Goal: Information Seeking & Learning: Learn about a topic

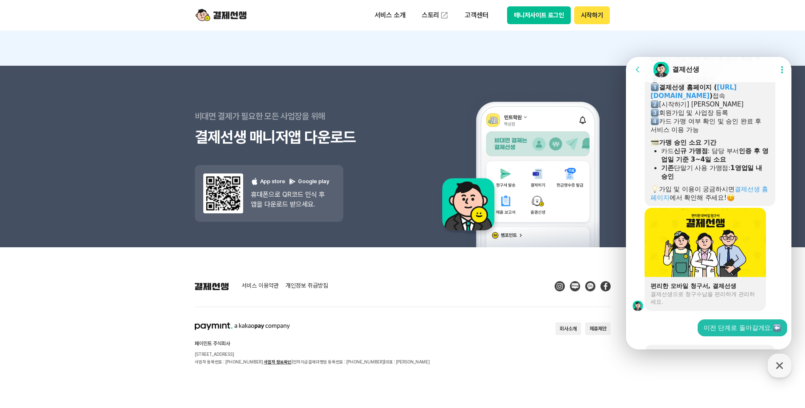
scroll to position [115, 0]
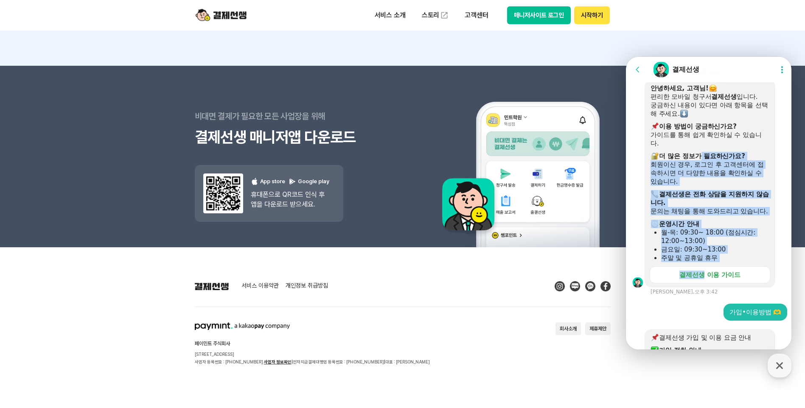
drag, startPoint x: 701, startPoint y: 153, endPoint x: 704, endPoint y: 259, distance: 105.8
click at [704, 259] on div "안녕하세요, 고객님! 편리한 모바일 청구서 결제선생 입니다. 궁금하신 내용이 있다면 아래 항목을 선택해 주세요. ​ 이용 방법이 궁금하신가요?…" at bounding box center [710, 173] width 119 height 178
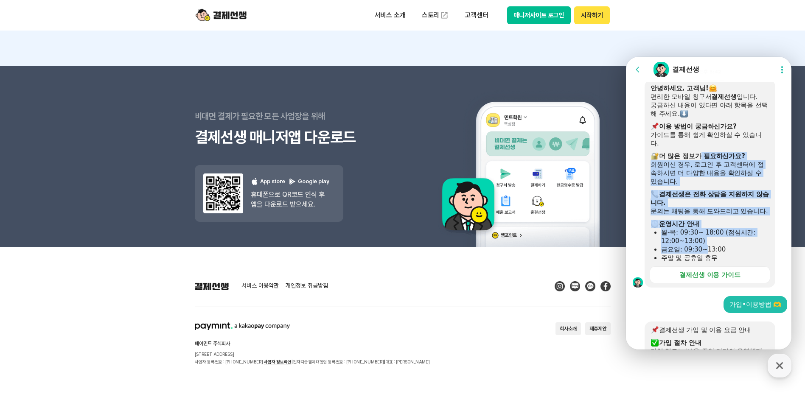
drag, startPoint x: 704, startPoint y: 259, endPoint x: 707, endPoint y: 230, distance: 28.6
click at [707, 228] on div "​ 운영시간 안내" at bounding box center [710, 224] width 119 height 8
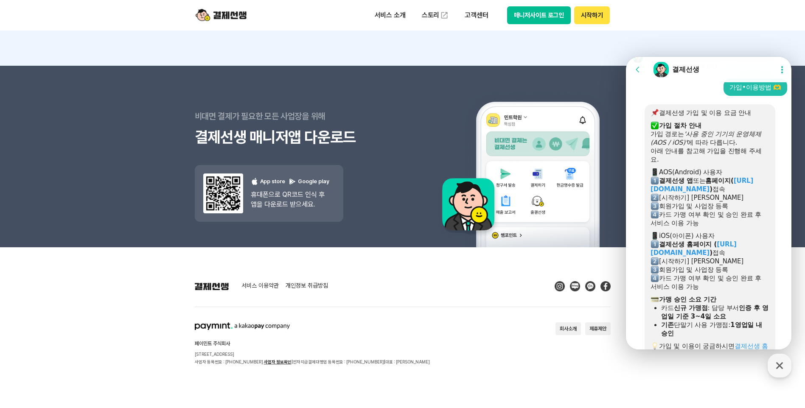
scroll to position [425, 0]
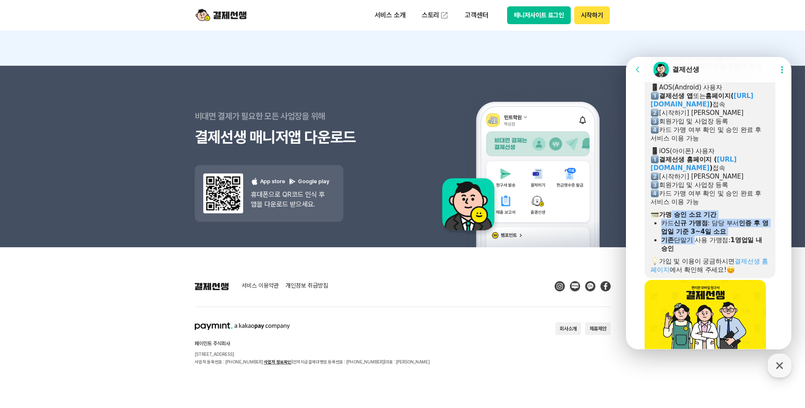
drag, startPoint x: 674, startPoint y: 225, endPoint x: 695, endPoint y: 248, distance: 31.6
click at [695, 248] on div "결제선생 가입 및 이용 요금 안내 ​ 가입 절차 안내 가입 경로는 '사용 중인 기기의 운영체제(AOS / iOS)' 에 따라 다릅니다. 아래 …" at bounding box center [710, 149] width 119 height 250
click at [695, 248] on div "기존 단말기 사용 가맹점: 1영업일 내 승인" at bounding box center [715, 244] width 108 height 17
drag, startPoint x: 688, startPoint y: 255, endPoint x: 670, endPoint y: 222, distance: 37.0
click at [670, 222] on div "결제선생 가입 및 이용 요금 안내 ​ 가입 절차 안내 가입 경로는 '사용 중인 기기의 운영체제(AOS / iOS)' 에 따라 다릅니다. 아래 …" at bounding box center [710, 149] width 119 height 250
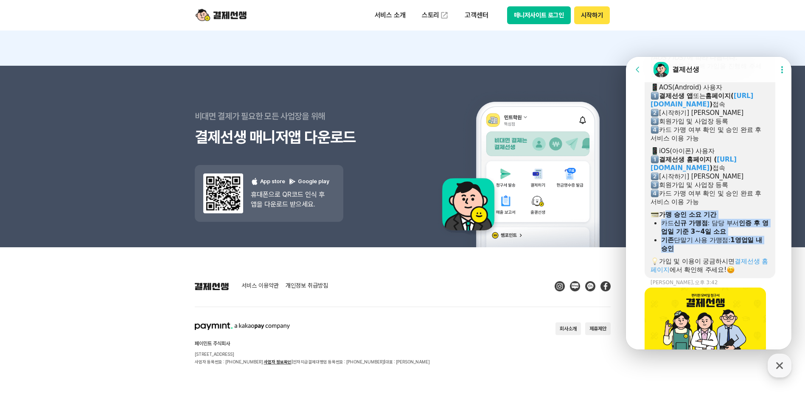
click at [670, 219] on b "가맹 승인 소요 기간" at bounding box center [687, 215] width 57 height 8
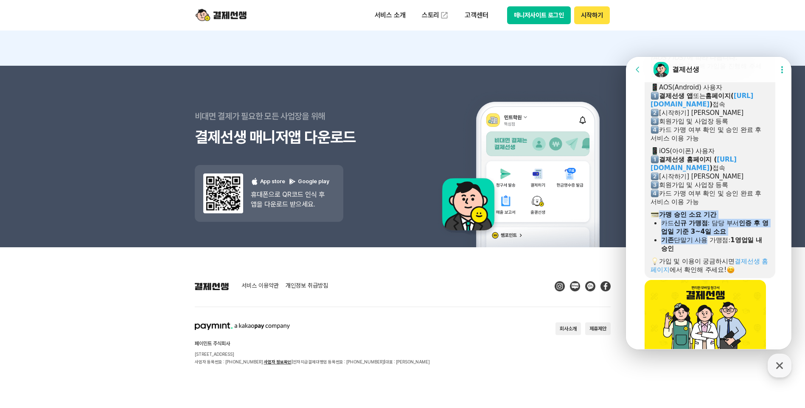
drag, startPoint x: 661, startPoint y: 221, endPoint x: 701, endPoint y: 250, distance: 49.5
click at [701, 250] on div "결제선생 가입 및 이용 요금 안내 ​ 가입 절차 안내 가입 경로는 '사용 중인 기기의 운영체제(AOS / iOS)' 에 따라 다릅니다. 아래 …" at bounding box center [710, 149] width 119 height 250
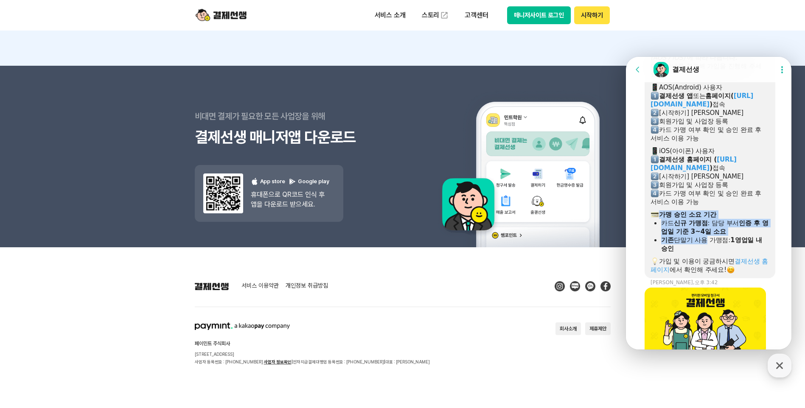
click at [701, 250] on div "기존 단말기 사용 가맹점: 1영업일 내 승인" at bounding box center [715, 244] width 108 height 17
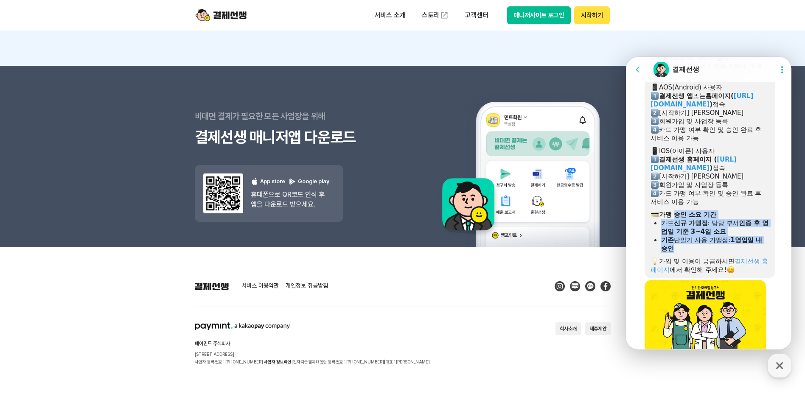
drag, startPoint x: 693, startPoint y: 256, endPoint x: 678, endPoint y: 223, distance: 35.9
click at [678, 223] on div "결제선생 가입 및 이용 요금 안내 ​ 가입 절차 안내 가입 경로는 '사용 중인 기기의 운영체제(AOS / iOS)' 에 따라 다릅니다. 아래 …" at bounding box center [710, 149] width 119 height 250
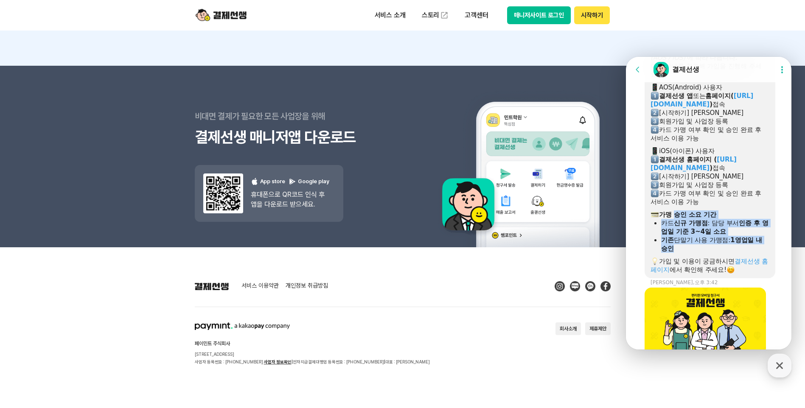
drag, startPoint x: 678, startPoint y: 223, endPoint x: 673, endPoint y: 224, distance: 4.7
click at [677, 219] on b "가맹 승인 소요 기간" at bounding box center [687, 215] width 57 height 8
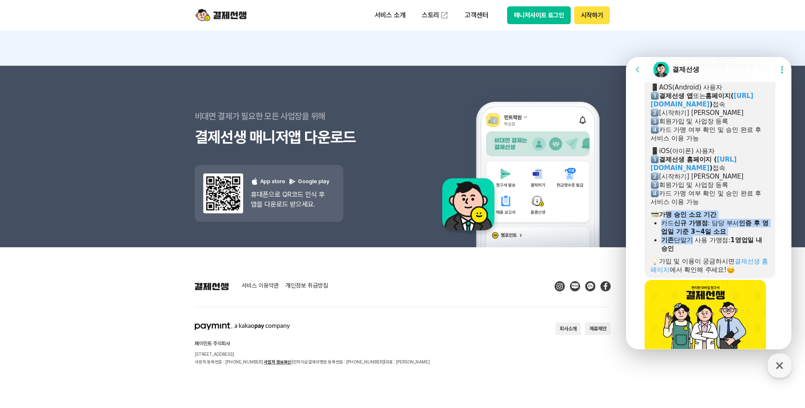
drag, startPoint x: 666, startPoint y: 224, endPoint x: 687, endPoint y: 250, distance: 33.9
click at [687, 250] on div "결제선생 가입 및 이용 요금 안내 ​ 가입 절차 안내 가입 경로는 '사용 중인 기기의 운영체제(AOS / iOS)' 에 따라 다릅니다. 아래 …" at bounding box center [710, 149] width 119 height 250
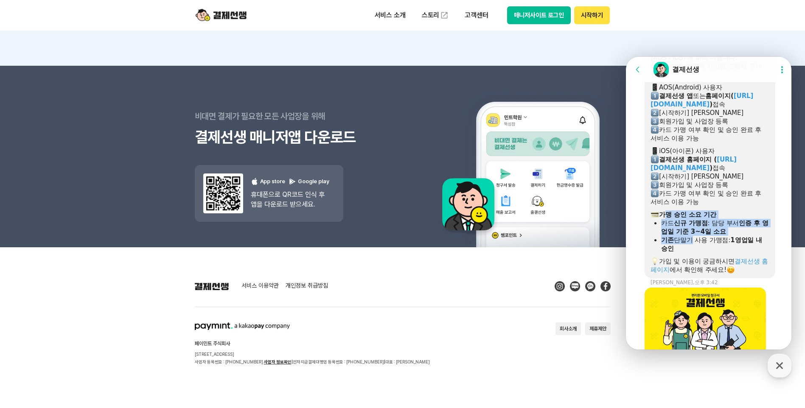
click at [687, 251] on div "기존 단말기 사용 가맹점: 1영업일 내 승인" at bounding box center [715, 244] width 108 height 17
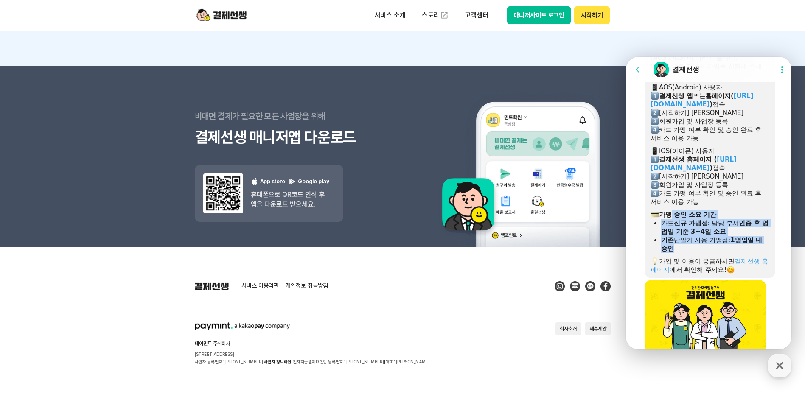
drag, startPoint x: 680, startPoint y: 256, endPoint x: 672, endPoint y: 221, distance: 36.1
click at [672, 221] on div "결제선생 가입 및 이용 요금 안내 ​ 가입 절차 안내 가입 경로는 '사용 중인 기기의 운영체제(AOS / iOS)' 에 따라 다릅니다. 아래 …" at bounding box center [710, 149] width 119 height 250
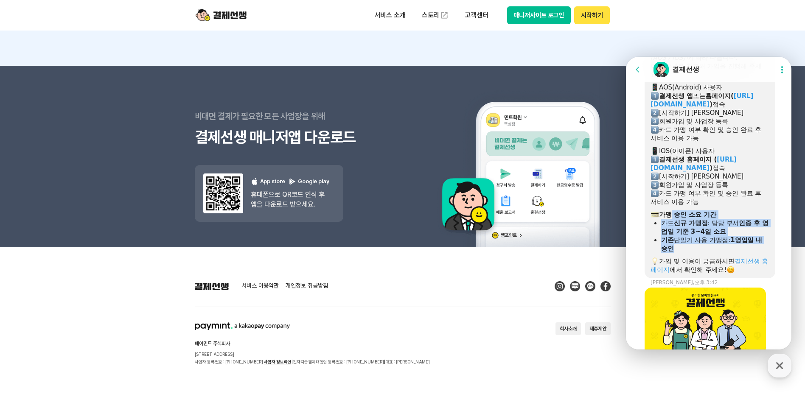
click at [672, 219] on b "가맹 승인 소요 기간" at bounding box center [687, 215] width 57 height 8
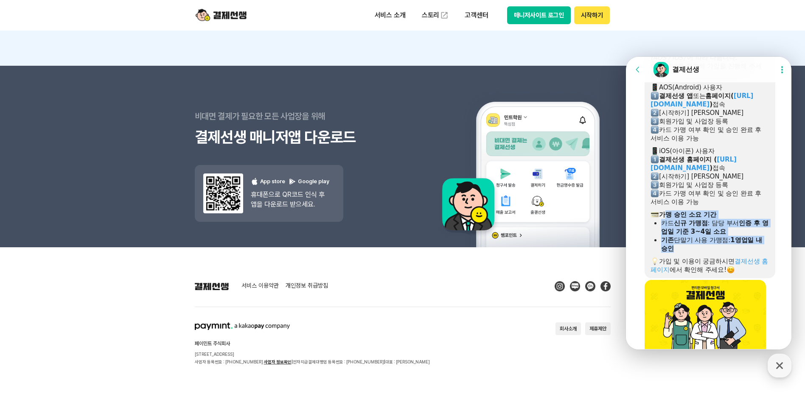
drag, startPoint x: 684, startPoint y: 248, endPoint x: 695, endPoint y: 262, distance: 17.2
click at [695, 262] on div "결제선생 가입 및 이용 요금 안내 ​ 가입 절차 안내 가입 경로는 '사용 중인 기기의 운영체제(AOS / iOS)' 에 따라 다릅니다. 아래 …" at bounding box center [710, 149] width 119 height 250
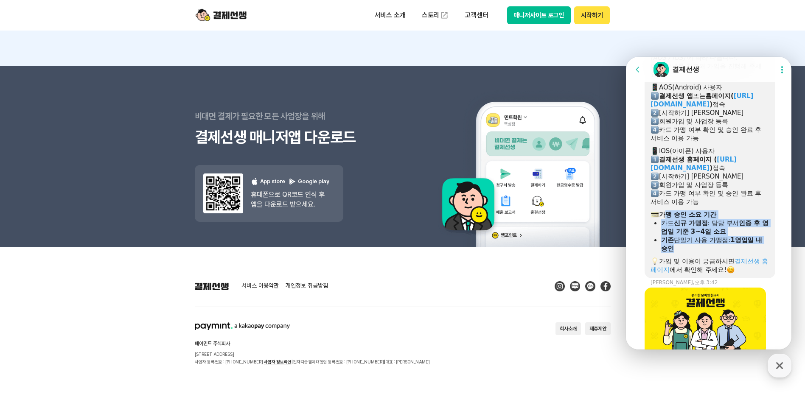
drag, startPoint x: 695, startPoint y: 262, endPoint x: 693, endPoint y: 257, distance: 5.5
click at [693, 253] on div "기존 단말기 사용 가맹점: 1영업일 내 승인" at bounding box center [715, 244] width 108 height 17
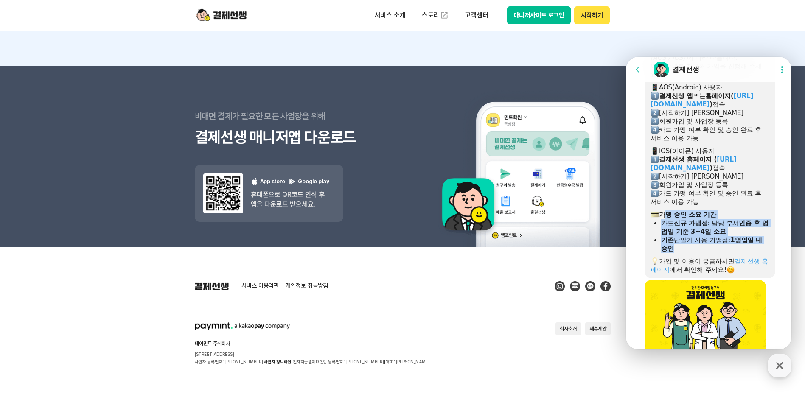
click at [687, 253] on div "기존 단말기 사용 가맹점: 1영업일 내 승인" at bounding box center [715, 244] width 108 height 17
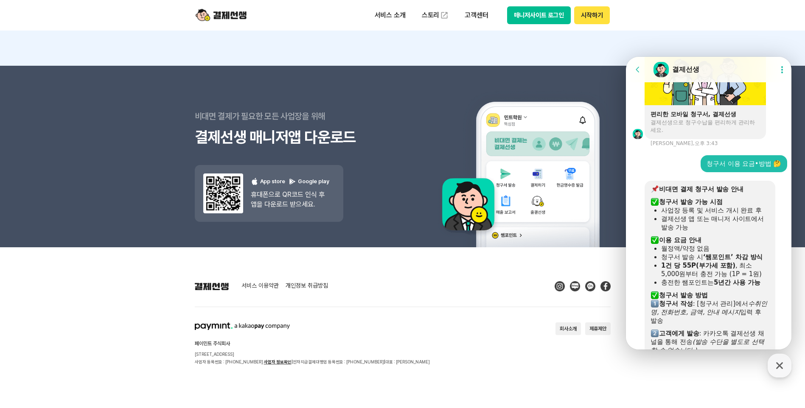
scroll to position [1359, 0]
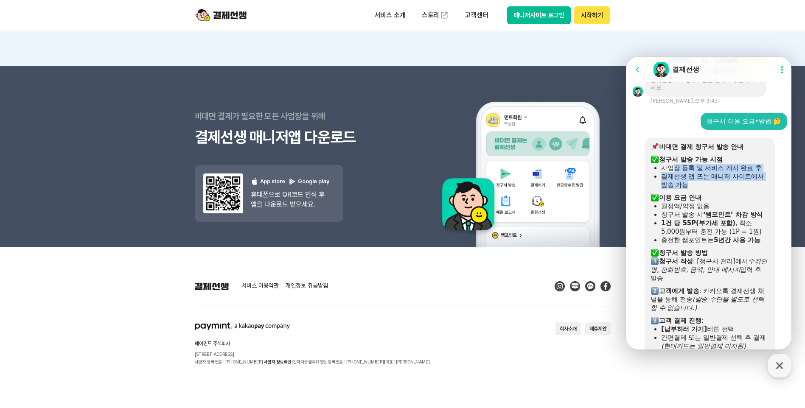
drag, startPoint x: 676, startPoint y: 186, endPoint x: 701, endPoint y: 202, distance: 29.2
click at [701, 189] on ul "사업장 등록 및 서비스 개시 완료 후 결제선생 앱 또는 매니저 사이트에서 발송 가능" at bounding box center [710, 176] width 119 height 25
click at [701, 189] on div "결제선생 앱 또는 매니저 사이트에서 발송 가능" at bounding box center [715, 180] width 108 height 17
drag, startPoint x: 686, startPoint y: 201, endPoint x: 676, endPoint y: 190, distance: 15.3
click at [676, 189] on div "결제선생 앱 또는 매니저 사이트에서 발송 가능" at bounding box center [715, 180] width 108 height 17
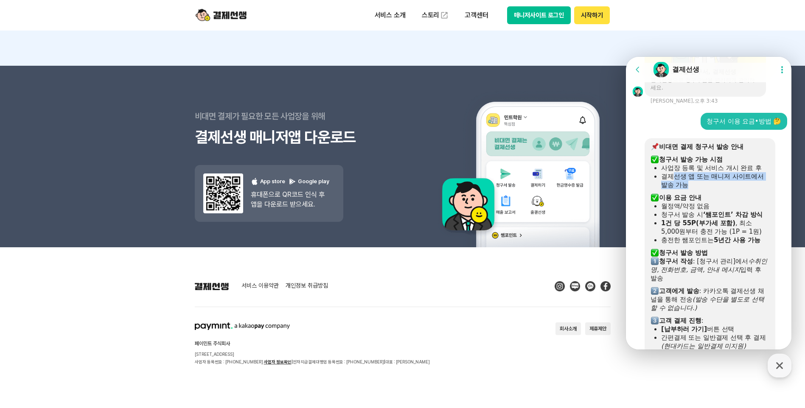
click at [675, 189] on div "결제선생 앱 또는 매니저 사이트에서 발송 가능" at bounding box center [715, 180] width 108 height 17
drag, startPoint x: 666, startPoint y: 186, endPoint x: 682, endPoint y: 203, distance: 23.4
click at [682, 189] on ul "사업장 등록 및 서비스 개시 완료 후 결제선생 앱 또는 매니저 사이트에서 발송 가능" at bounding box center [710, 176] width 119 height 25
click at [682, 189] on div "결제선생 앱 또는 매니저 사이트에서 발송 가능" at bounding box center [715, 180] width 108 height 17
drag, startPoint x: 692, startPoint y: 202, endPoint x: 677, endPoint y: 189, distance: 20.8
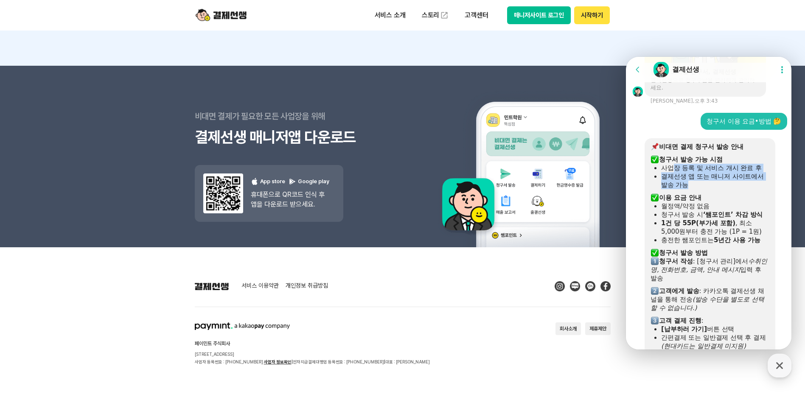
click at [677, 189] on ul "사업장 등록 및 서비스 개시 완료 후 결제선생 앱 또는 매니저 사이트에서 발송 가능" at bounding box center [710, 176] width 119 height 25
click at [677, 172] on div "사업장 등록 및 서비스 개시 완료 후" at bounding box center [715, 168] width 108 height 8
drag, startPoint x: 671, startPoint y: 188, endPoint x: 705, endPoint y: 202, distance: 36.2
click at [705, 189] on ul "사업장 등록 및 서비스 개시 완료 후 결제선생 앱 또는 매니저 사이트에서 발송 가능" at bounding box center [710, 176] width 119 height 25
click at [705, 189] on div "결제선생 앱 또는 매니저 사이트에서 발송 가능" at bounding box center [715, 180] width 108 height 17
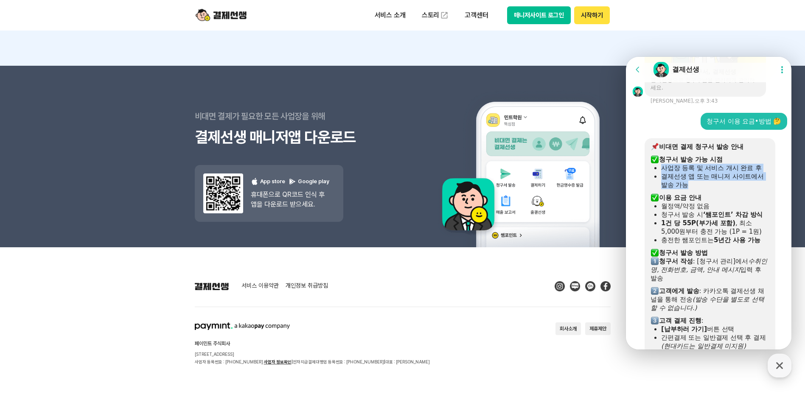
drag, startPoint x: 697, startPoint y: 201, endPoint x: 662, endPoint y: 184, distance: 38.9
click at [662, 184] on ul "사업장 등록 및 서비스 개시 완료 후 결제선생 앱 또는 매니저 사이트에서 발송 가능" at bounding box center [710, 176] width 119 height 25
click at [661, 172] on div "사업장 등록 및 서비스 개시 완료 후" at bounding box center [715, 168] width 108 height 8
click at [659, 187] on ul "사업장 등록 및 서비스 개시 완료 후 결제선생 앱 또는 매니저 사이트에서 발송 가능" at bounding box center [710, 176] width 119 height 25
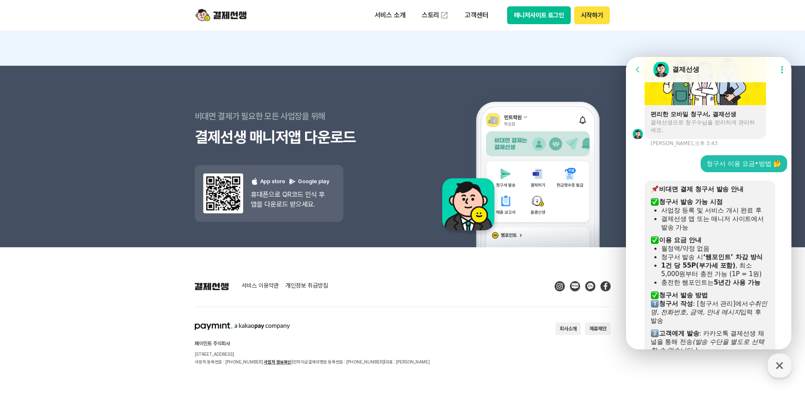
scroll to position [1401, 0]
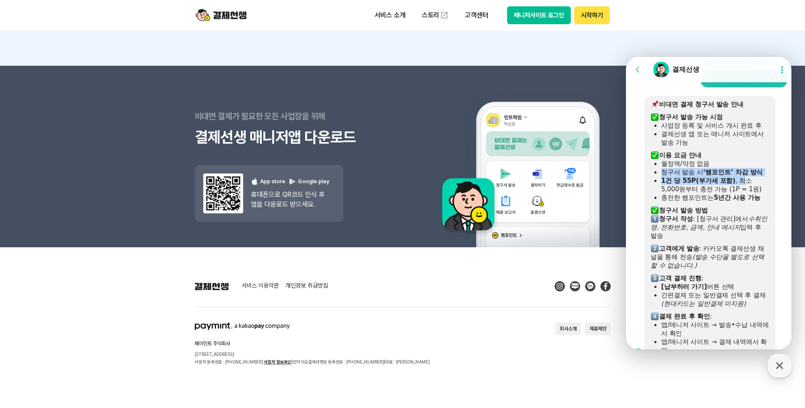
drag, startPoint x: 712, startPoint y: 187, endPoint x: 742, endPoint y: 194, distance: 30.2
click at [742, 194] on ul "월정액/약정 없음 청구서 발송 시 ‘쌤포인트’ 차감 방식 1건 당 55P(부가세 포함) , 최소 5,000원부터 충전 가능 (1P = 1원) …" at bounding box center [710, 181] width 119 height 42
click at [742, 194] on div "1건 당 55P(부가세 포함) , 최소 5,000원부터 충전 가능 (1P = 1원)" at bounding box center [715, 185] width 108 height 17
drag, startPoint x: 741, startPoint y: 200, endPoint x: 707, endPoint y: 184, distance: 37.8
click at [707, 184] on ul "월정액/약정 없음 청구서 발송 시 ‘쌤포인트’ 차감 방식 1건 당 55P(부가세 포함) , 최소 5,000원부터 충전 가능 (1P = 1원) …" at bounding box center [710, 181] width 119 height 42
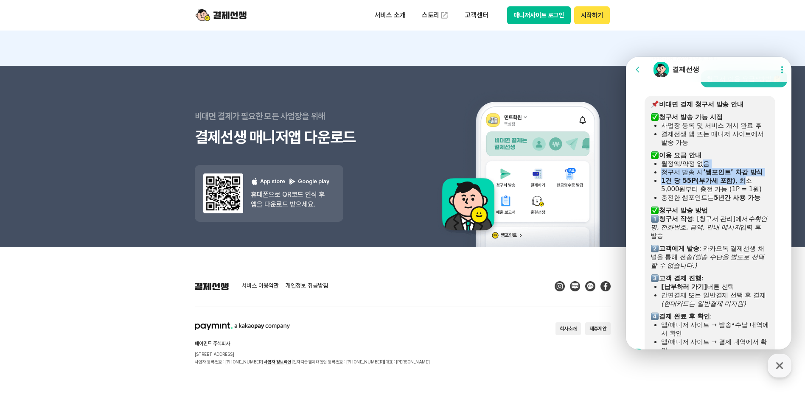
click at [707, 168] on div "월정액/약정 없음" at bounding box center [715, 164] width 108 height 8
drag, startPoint x: 700, startPoint y: 195, endPoint x: 726, endPoint y: 214, distance: 32.5
click at [726, 202] on ul "월정액/약정 없음 청구서 발송 시 ‘쌤포인트’ 차감 방식 1건 당 55P(부가세 포함) , 최소 5,000원부터 충전 가능 (1P = 1원) …" at bounding box center [710, 181] width 119 height 42
click at [726, 202] on b "5년간 사용 가능" at bounding box center [737, 198] width 47 height 8
drag, startPoint x: 729, startPoint y: 220, endPoint x: 688, endPoint y: 183, distance: 55.0
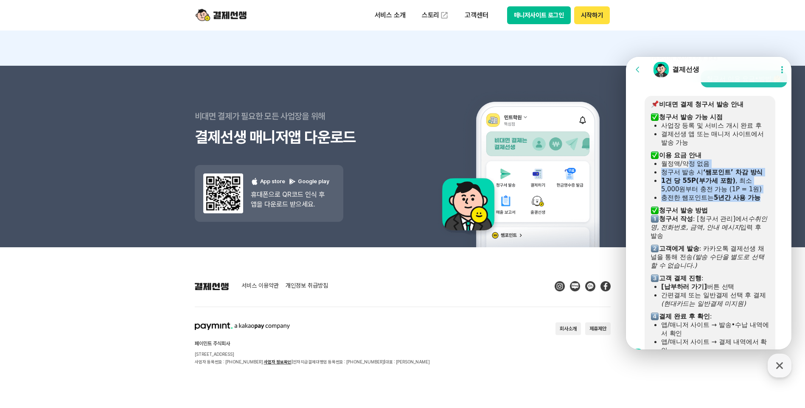
click at [688, 183] on div "비대면 결제 청구서 발송 안내 ​ 청구서 발송 가능 시점 사업장 등록 및 서비스 개시 완료 후 결제선생 앱 또는 매니저 사이트에서 발송 가능 …" at bounding box center [710, 227] width 119 height 255
drag, startPoint x: 688, startPoint y: 183, endPoint x: 688, endPoint y: 191, distance: 8.1
click at [689, 168] on div "월정액/약정 없음" at bounding box center [715, 164] width 108 height 8
click at [703, 202] on div "충전한 쌤포인트는 5년간 사용 가능" at bounding box center [715, 198] width 108 height 8
drag, startPoint x: 702, startPoint y: 215, endPoint x: 681, endPoint y: 190, distance: 32.6
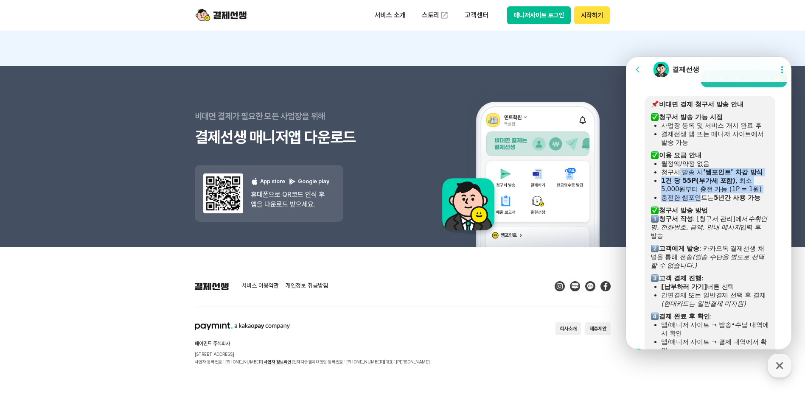
click at [681, 190] on ul "월정액/약정 없음 청구서 발송 시 ‘쌤포인트’ 차감 방식 1건 당 55P(부가세 포함) , 최소 5,000원부터 충전 가능 (1P = 1원) …" at bounding box center [710, 181] width 119 height 42
click at [681, 177] on div "청구서 발송 시 ‘쌤포인트’ 차감 방식" at bounding box center [715, 172] width 108 height 8
drag, startPoint x: 662, startPoint y: 186, endPoint x: 726, endPoint y: 217, distance: 71.4
click at [726, 202] on ul "월정액/약정 없음 청구서 발송 시 ‘쌤포인트’ 차감 방식 1건 당 55P(부가세 포함) , 최소 5,000원부터 충전 가능 (1P = 1원) …" at bounding box center [710, 181] width 119 height 42
click at [727, 202] on b "5년간 사용 가능" at bounding box center [737, 198] width 47 height 8
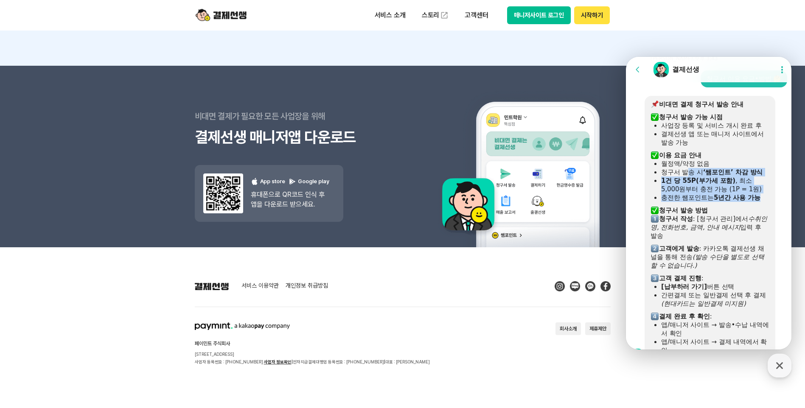
drag, startPoint x: 724, startPoint y: 219, endPoint x: 692, endPoint y: 189, distance: 44.4
click at [692, 189] on div "비대면 결제 청구서 발송 안내 ​ 청구서 발송 가능 시점 사업장 등록 및 서비스 개시 완료 후 결제선생 앱 또는 매니저 사이트에서 발송 가능 …" at bounding box center [710, 227] width 119 height 255
drag, startPoint x: 692, startPoint y: 189, endPoint x: 687, endPoint y: 187, distance: 5.3
click at [692, 177] on div "청구서 발송 시 ‘쌤포인트’ 차감 방식" at bounding box center [715, 172] width 108 height 8
drag, startPoint x: 674, startPoint y: 186, endPoint x: 726, endPoint y: 216, distance: 59.3
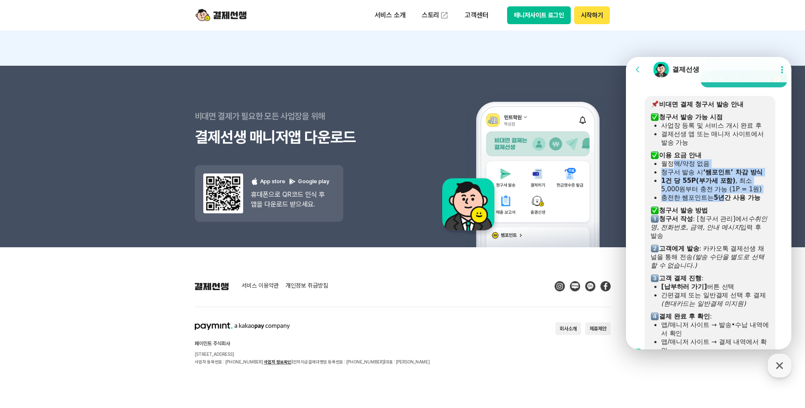
click at [726, 202] on ul "월정액/약정 없음 청구서 발송 시 ‘쌤포인트’ 차감 방식 1건 당 55P(부가세 포함) , 최소 5,000원부터 충전 가능 (1P = 1원) …" at bounding box center [710, 181] width 119 height 42
click at [726, 202] on b "5년간 사용 가능" at bounding box center [737, 198] width 47 height 8
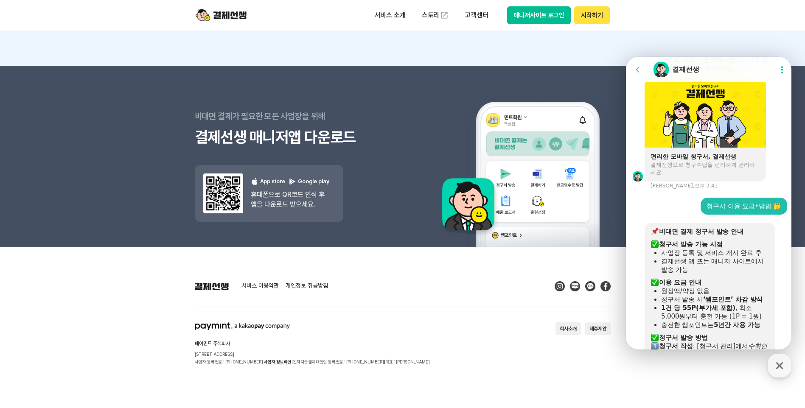
scroll to position [1359, 0]
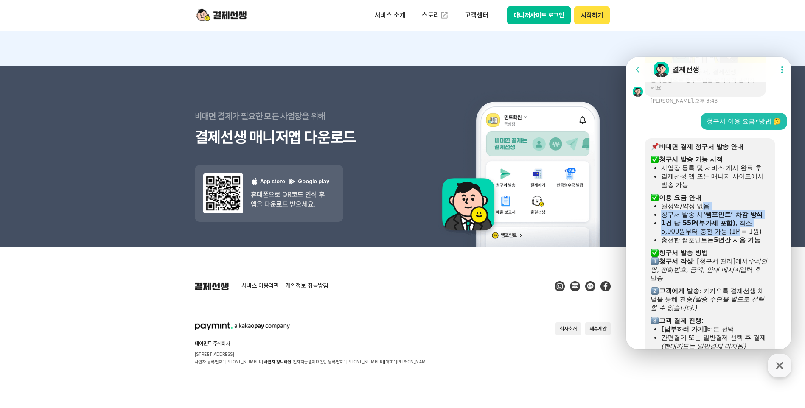
drag, startPoint x: 701, startPoint y: 225, endPoint x: 720, endPoint y: 250, distance: 32.1
click at [720, 245] on ul "월정액/약정 없음 청구서 발송 시 ‘쌤포인트’ 차감 방식 1건 당 55P(부가세 포함) , 최소 5,000원부터 충전 가능 (1P = 1원) …" at bounding box center [710, 223] width 119 height 42
click at [721, 236] on div "1건 당 55P(부가세 포함) , 최소 5,000원부터 충전 가능 (1P = 1원)" at bounding box center [715, 227] width 108 height 17
drag, startPoint x: 730, startPoint y: 257, endPoint x: 701, endPoint y: 225, distance: 43.0
click at [701, 225] on ul "월정액/약정 없음 청구서 발송 시 ‘쌤포인트’ 차감 방식 1건 당 55P(부가세 포함) , 최소 5,000원부터 충전 가능 (1P = 1원) …" at bounding box center [710, 223] width 119 height 42
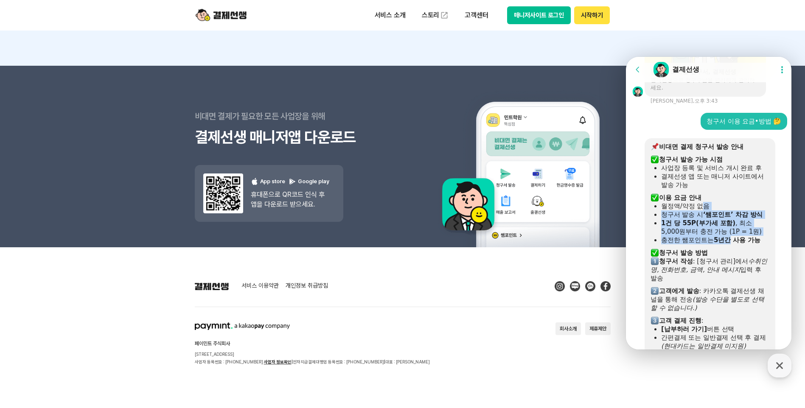
click at [701, 211] on div "월정액/약정 없음" at bounding box center [715, 206] width 108 height 8
drag, startPoint x: 694, startPoint y: 228, endPoint x: 745, endPoint y: 256, distance: 57.7
click at [745, 245] on ul "월정액/약정 없음 청구서 발송 시 ‘쌤포인트’ 차감 방식 1건 당 55P(부가세 포함) , 최소 5,000원부터 충전 가능 (1P = 1원) …" at bounding box center [710, 223] width 119 height 42
click at [745, 244] on b "5년간 사용 가능" at bounding box center [737, 240] width 47 height 8
drag, startPoint x: 732, startPoint y: 263, endPoint x: 710, endPoint y: 227, distance: 41.7
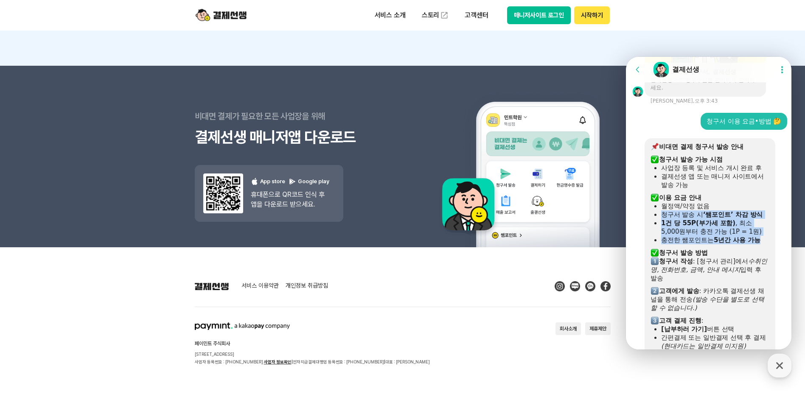
click at [710, 227] on div "비대면 결제 청구서 발송 안내 ​ 청구서 발송 가능 시점 사업장 등록 및 서비스 개시 완료 후 결제선생 앱 또는 매니저 사이트에서 발송 가능 …" at bounding box center [710, 270] width 119 height 255
click at [710, 211] on div "월정액/약정 없음" at bounding box center [715, 206] width 108 height 8
drag, startPoint x: 699, startPoint y: 232, endPoint x: 742, endPoint y: 256, distance: 49.2
click at [742, 245] on ul "월정액/약정 없음 청구서 발송 시 ‘쌤포인트’ 차감 방식 1건 당 55P(부가세 포함) , 최소 5,000원부터 충전 가능 (1P = 1원) …" at bounding box center [710, 223] width 119 height 42
drag, startPoint x: 742, startPoint y: 256, endPoint x: 748, endPoint y: 259, distance: 6.8
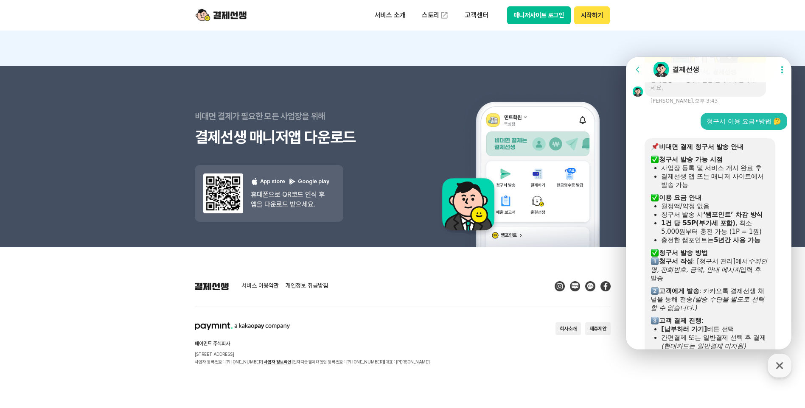
click at [748, 244] on b "5년간 사용 가능" at bounding box center [737, 240] width 47 height 8
drag, startPoint x: 748, startPoint y: 259, endPoint x: 701, endPoint y: 229, distance: 55.6
click at [701, 229] on ul "월정액/약정 없음 청구서 발송 시 ‘쌤포인트’ 차감 방식 1건 당 55P(부가세 포함) , 최소 5,000원부터 충전 가능 (1P = 1원) …" at bounding box center [710, 223] width 119 height 42
click at [701, 219] on div "청구서 발송 시 ‘쌤포인트’ 차감 방식" at bounding box center [715, 215] width 108 height 8
drag, startPoint x: 663, startPoint y: 242, endPoint x: 723, endPoint y: 248, distance: 60.2
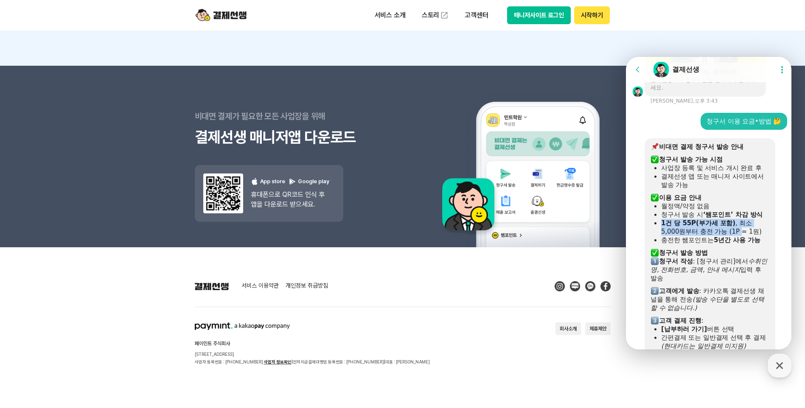
click at [723, 236] on div "1건 당 55P(부가세 포함) , 최소 5,000원부터 충전 가능 (1P = 1원)" at bounding box center [715, 227] width 108 height 17
drag, startPoint x: 719, startPoint y: 256, endPoint x: 701, endPoint y: 235, distance: 27.4
click at [701, 235] on ul "월정액/약정 없음 청구서 발송 시 ‘쌤포인트’ 차감 방식 1건 당 55P(부가세 포함) , 최소 5,000원부터 충전 가능 (1P = 1원) …" at bounding box center [710, 223] width 119 height 42
click at [701, 219] on div "청구서 발송 시 ‘쌤포인트’ 차감 방식" at bounding box center [715, 215] width 108 height 8
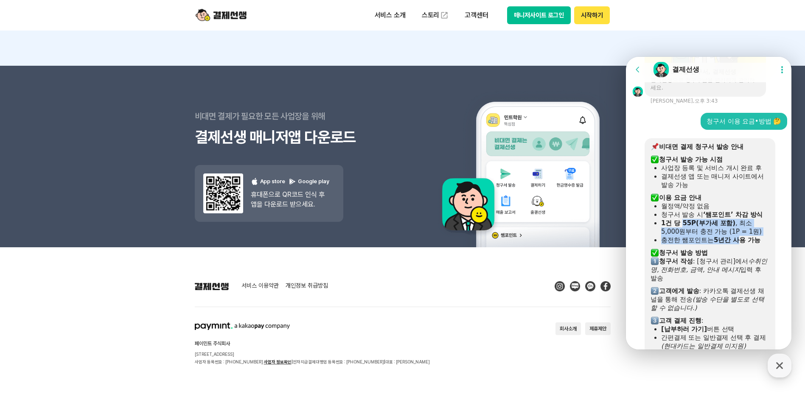
drag, startPoint x: 684, startPoint y: 239, endPoint x: 741, endPoint y: 257, distance: 60.0
click at [741, 245] on ul "월정액/약정 없음 청구서 발송 시 ‘쌤포인트’ 차감 방식 1건 당 55P(부가세 포함) , 최소 5,000원부터 충전 가능 (1P = 1원) …" at bounding box center [710, 223] width 119 height 42
click at [741, 244] on b "5년간 사용 가능" at bounding box center [737, 240] width 47 height 8
drag, startPoint x: 755, startPoint y: 262, endPoint x: 702, endPoint y: 228, distance: 62.8
click at [702, 228] on div "비대면 결제 청구서 발송 안내 ​ 청구서 발송 가능 시점 사업장 등록 및 서비스 개시 완료 후 결제선생 앱 또는 매니저 사이트에서 발송 가능 …" at bounding box center [710, 270] width 119 height 255
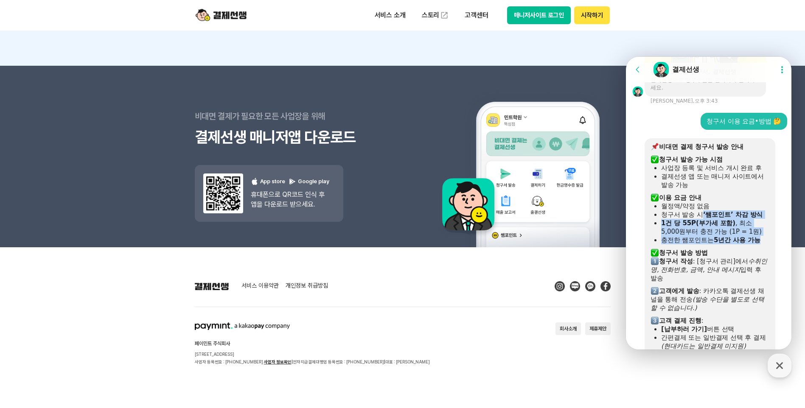
drag, startPoint x: 702, startPoint y: 228, endPoint x: 698, endPoint y: 230, distance: 4.6
click at [702, 219] on div "청구서 발송 시 ‘쌤포인트’ 차감 방식" at bounding box center [715, 215] width 108 height 8
drag, startPoint x: 703, startPoint y: 234, endPoint x: 737, endPoint y: 248, distance: 37.1
click at [737, 245] on ul "월정액/약정 없음 청구서 발송 시 ‘쌤포인트’ 차감 방식 1건 당 55P(부가세 포함) , 최소 5,000원부터 충전 가능 (1P = 1원) …" at bounding box center [710, 223] width 119 height 42
click at [737, 236] on div "1건 당 55P(부가세 포함) , 최소 5,000원부터 충전 가능 (1P = 1원)" at bounding box center [715, 227] width 108 height 17
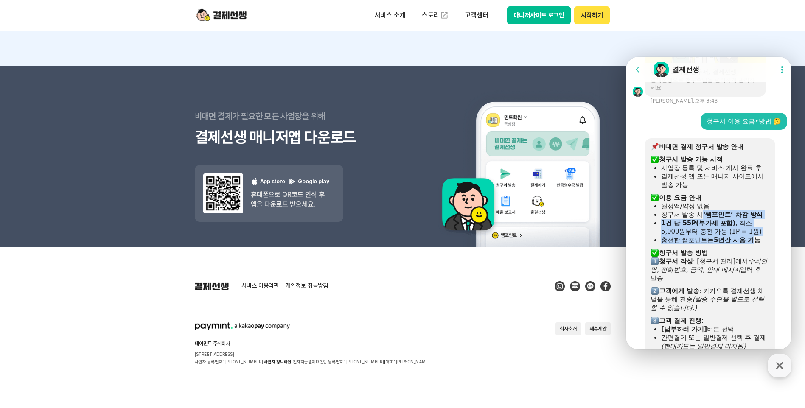
drag, startPoint x: 756, startPoint y: 260, endPoint x: 702, endPoint y: 229, distance: 62.8
click at [702, 229] on ul "월정액/약정 없음 청구서 발송 시 ‘쌤포인트’ 차감 방식 1건 당 55P(부가세 포함) , 최소 5,000원부터 충전 가능 (1P = 1원) …" at bounding box center [710, 223] width 119 height 42
click at [702, 219] on div "청구서 발송 시 ‘쌤포인트’ 차감 방식" at bounding box center [715, 215] width 108 height 8
click at [703, 219] on div "청구서 발송 시 ‘쌤포인트’ 차감 방식" at bounding box center [715, 215] width 108 height 8
drag, startPoint x: 706, startPoint y: 245, endPoint x: 751, endPoint y: 260, distance: 47.4
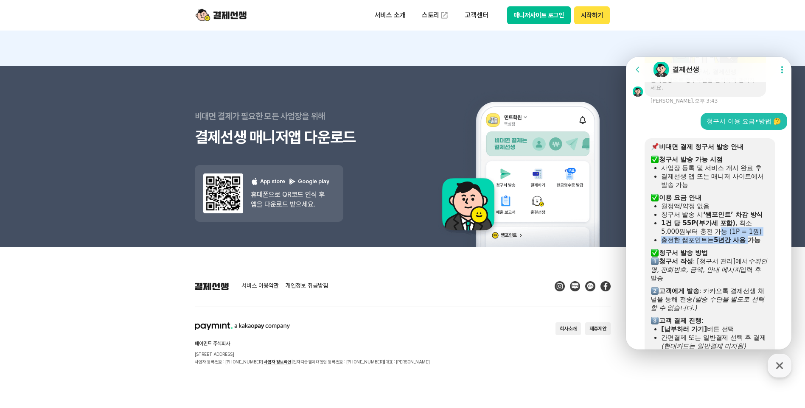
click at [751, 245] on ul "월정액/약정 없음 청구서 발송 시 ‘쌤포인트’ 차감 방식 1건 당 55P(부가세 포함) , 최소 5,000원부터 충전 가능 (1P = 1원) …" at bounding box center [710, 223] width 119 height 42
click at [750, 244] on b "5년간 사용 가능" at bounding box center [737, 240] width 47 height 8
drag, startPoint x: 727, startPoint y: 259, endPoint x: 696, endPoint y: 225, distance: 45.4
click at [696, 225] on ul "월정액/약정 없음 청구서 발송 시 ‘쌤포인트’ 차감 방식 1건 당 55P(부가세 포함) , 최소 5,000원부터 충전 가능 (1P = 1원) …" at bounding box center [710, 223] width 119 height 42
drag, startPoint x: 696, startPoint y: 225, endPoint x: 696, endPoint y: 231, distance: 5.9
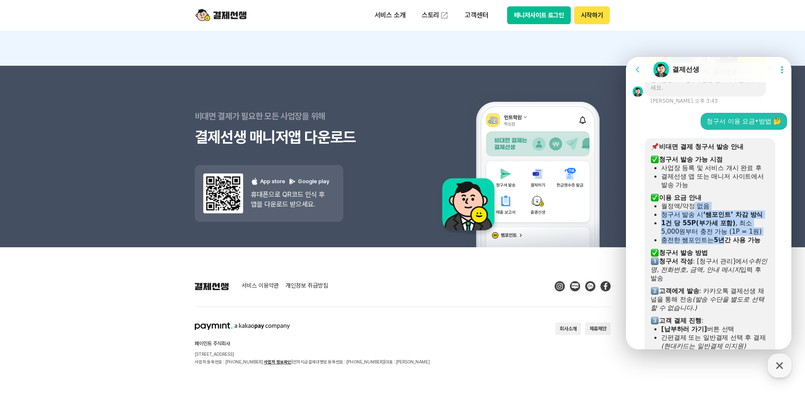
click at [696, 211] on div "월정액/약정 없음" at bounding box center [715, 206] width 108 height 8
drag, startPoint x: 696, startPoint y: 236, endPoint x: 752, endPoint y: 258, distance: 60.2
click at [752, 245] on ul "월정액/약정 없음 청구서 발송 시 ‘쌤포인트’ 차감 방식 1건 당 55P(부가세 포함) , 최소 5,000원부터 충전 가능 (1P = 1원) …" at bounding box center [710, 223] width 119 height 42
click at [751, 244] on b "5년간 사용 가능" at bounding box center [737, 240] width 47 height 8
drag, startPoint x: 738, startPoint y: 261, endPoint x: 715, endPoint y: 235, distance: 34.9
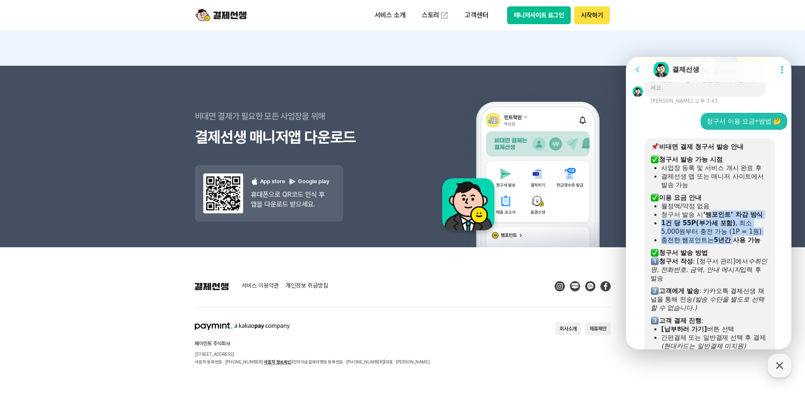
click at [715, 235] on ul "월정액/약정 없음 청구서 발송 시 ‘쌤포인트’ 차감 방식 1건 당 55P(부가세 포함) , 최소 5,000원부터 충전 가능 (1P = 1원) …" at bounding box center [710, 223] width 119 height 42
drag, startPoint x: 715, startPoint y: 235, endPoint x: 708, endPoint y: 234, distance: 6.5
click at [715, 219] on b "‘쌤포인트’ 차감 방식" at bounding box center [733, 215] width 60 height 8
drag
click at [726, 245] on ul "월정액/약정 없음 청구서 발송 시 ‘쌤포인트’ 차감 방식 1건 당 55P(부가세 포함) , 최소 5,000원부터 충전 가능 (1P = 1원) …" at bounding box center [710, 223] width 119 height 42
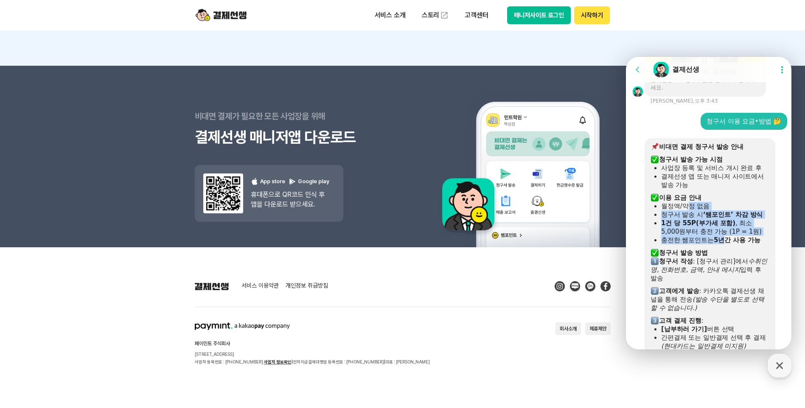
click at [726, 244] on b "5년간 사용 가능" at bounding box center [737, 240] width 47 height 8
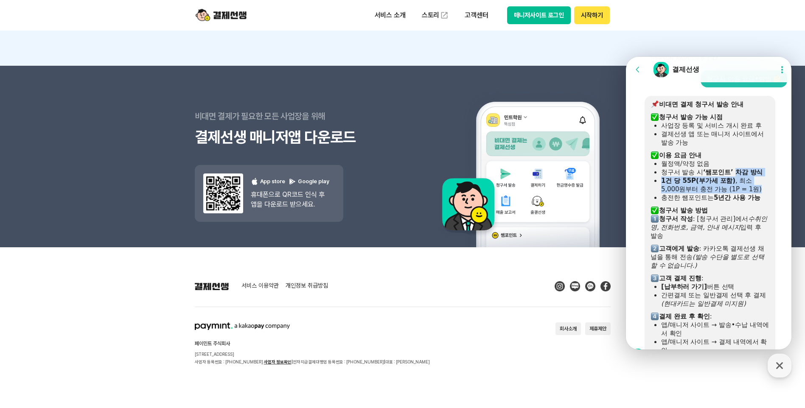
click at [738, 186] on ul "월정액/약정 없음 청구서 발송 시 ‘쌤포인트’ 차감 방식 1건 당 55P(부가세 포함) , 최소 5,000원부터 충전 가능 (1P = 1원) …" at bounding box center [710, 181] width 119 height 42
click at [738, 176] on b "‘쌤포인트’ 차감 방식" at bounding box center [733, 173] width 60 height 8
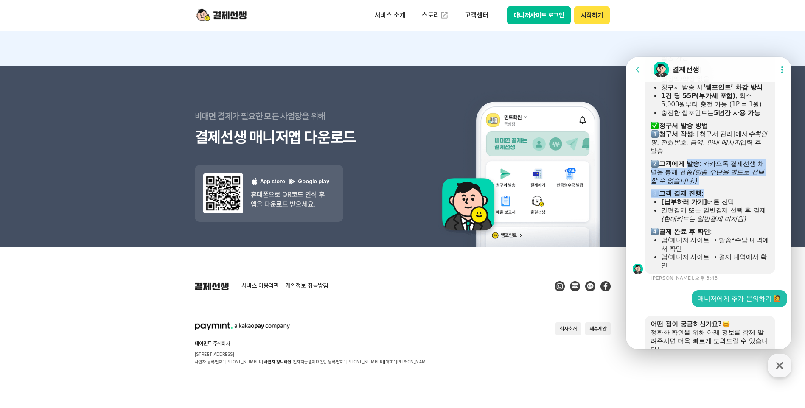
click at [720, 208] on div "비대면 결제 청구서 발송 안내 ​ 청구서 발송 가능 시점 사업장 등록 및 서비스 개시 완료 후 결제선생 앱 또는 매니저 사이트에서 발송 가능 …" at bounding box center [710, 142] width 119 height 255
click at [720, 198] on div "​ 고객 결제 진행 :" at bounding box center [710, 193] width 119 height 8
click at [718, 185] on div "​ 고객에게 발송 : 카카오톡 결제선생 채널을 통해 전송 (발송 수단을 별도로 선택할 수 없습니다.)" at bounding box center [710, 172] width 119 height 25
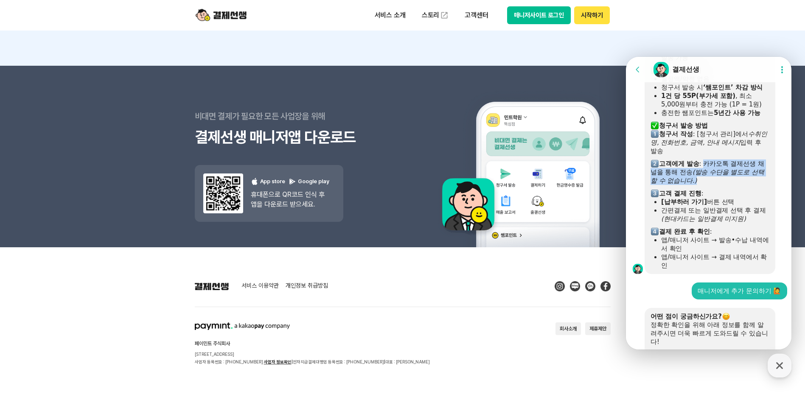
click at [708, 182] on div "​ 고객에게 발송 : 카카오톡 결제선생 채널을 통해 전송 (발송 수단을 별도로 선택할 수 없습니다.)" at bounding box center [710, 172] width 119 height 25
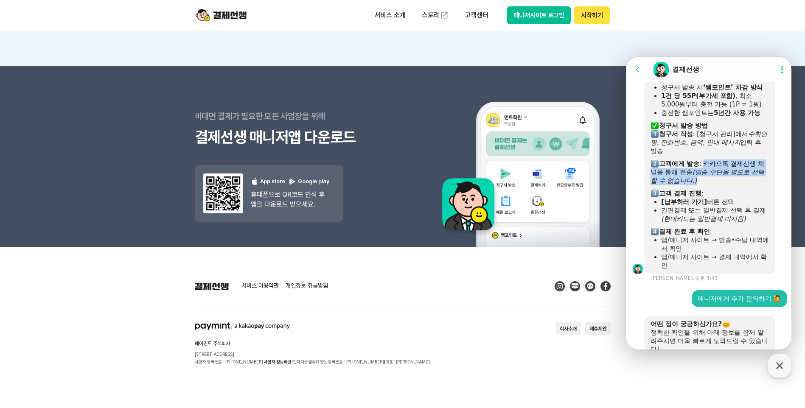
click at [708, 182] on div "​ 고객에게 발송 : 카카오톡 결제선생 채널을 통해 전송 (발송 수단을 별도로 선택할 수 없습니다.)" at bounding box center [710, 172] width 119 height 25
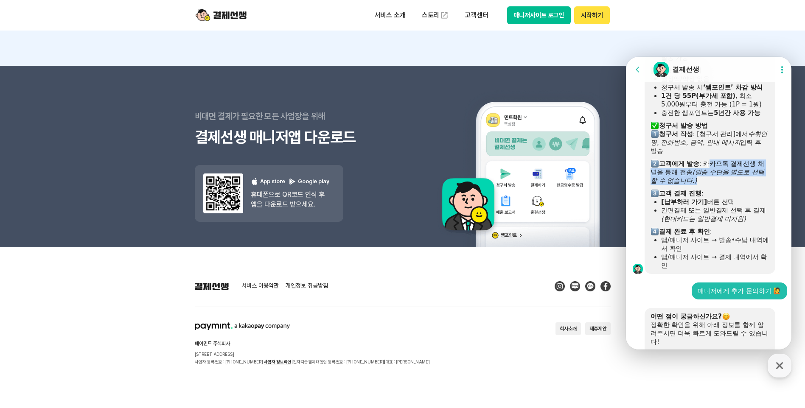
click at [726, 203] on div "비대면 결제 청구서 발송 안내 ​ 청구서 발송 가능 시점 사업장 등록 및 서비스 개시 완료 후 결제선생 앱 또는 매니저 사이트에서 발송 가능 …" at bounding box center [710, 142] width 119 height 255
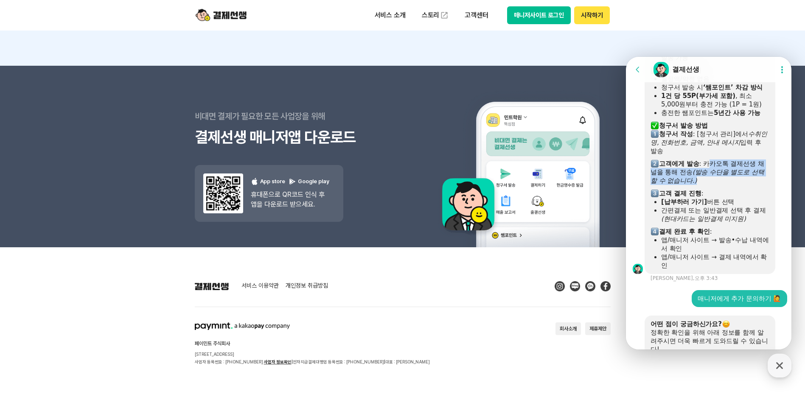
click at [726, 189] on div at bounding box center [710, 187] width 119 height 4
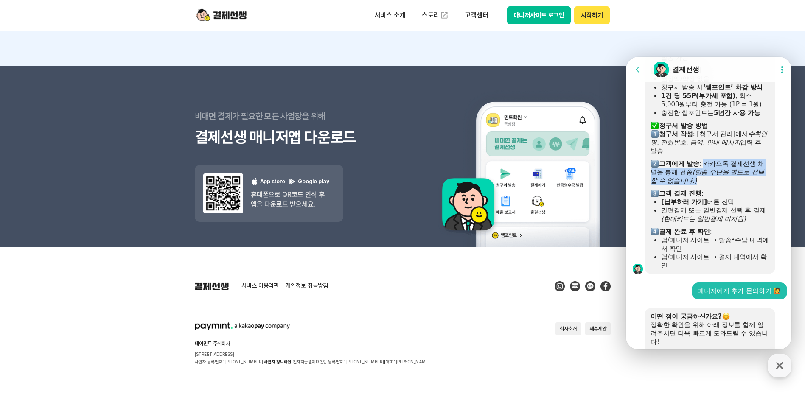
click at [706, 182] on div "​ 고객에게 발송 : 카카오톡 결제선생 채널을 통해 전송 (발송 수단을 별도로 선택할 수 없습니다.)" at bounding box center [710, 172] width 119 height 25
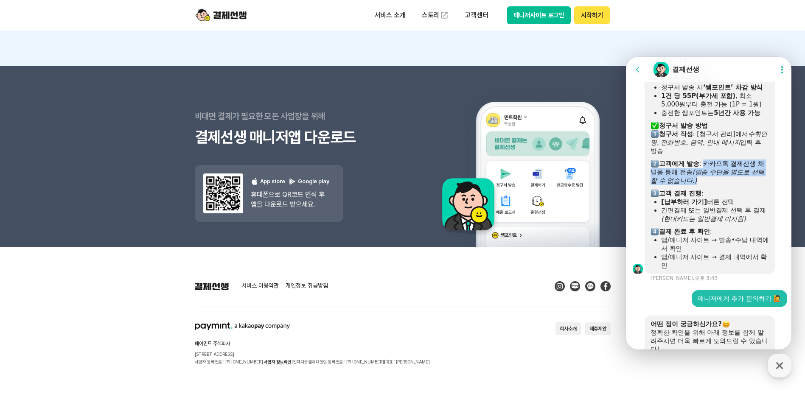
click at [706, 182] on div "​ 고객에게 발송 : 카카오톡 결제선생 채널을 통해 전송 (발송 수단을 별도로 선택할 수 없습니다.)" at bounding box center [710, 172] width 119 height 25
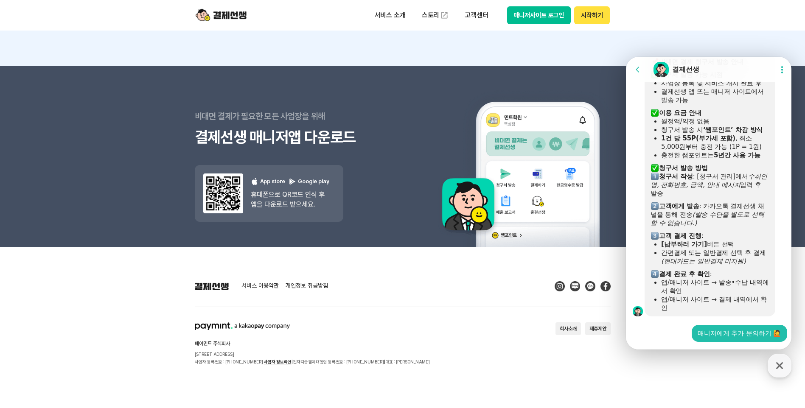
scroll to position [1401, 0]
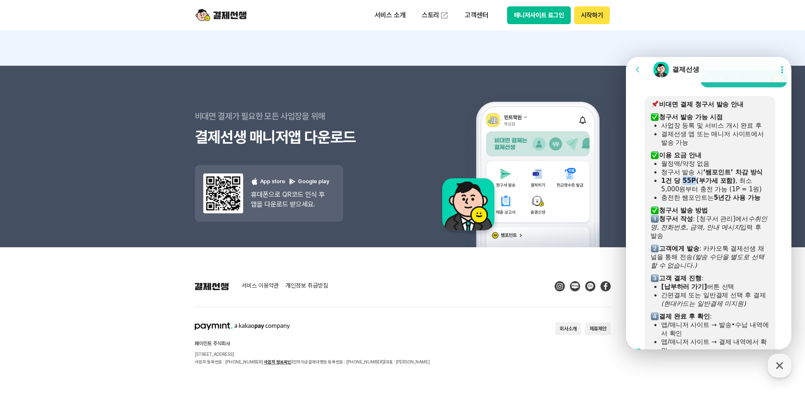
click at [692, 185] on b "1건 당 55P(부가세 포함)" at bounding box center [698, 181] width 74 height 8
click at [682, 185] on b "1건 당 55P(부가세 포함)" at bounding box center [698, 181] width 74 height 8
drag, startPoint x: 689, startPoint y: 198, endPoint x: 683, endPoint y: 199, distance: 6.4
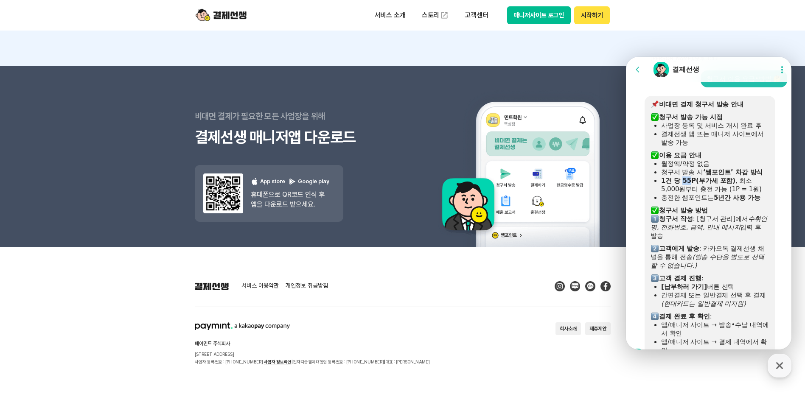
click at [683, 185] on b "1건 당 55P(부가세 포함)" at bounding box center [698, 181] width 74 height 8
click at [687, 185] on b "1건 당 55P(부가세 포함)" at bounding box center [698, 181] width 74 height 8
click at [686, 185] on b "1건 당 55P(부가세 포함)" at bounding box center [698, 181] width 74 height 8
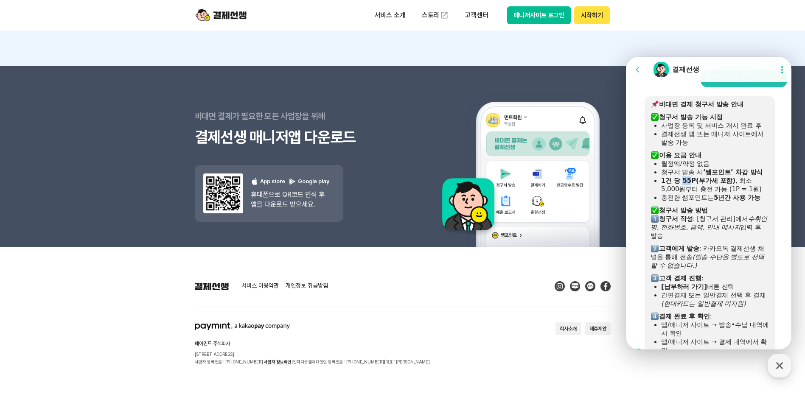
click at [689, 185] on b "1건 당 55P(부가세 포함)" at bounding box center [698, 181] width 74 height 8
drag, startPoint x: 688, startPoint y: 198, endPoint x: 684, endPoint y: 200, distance: 4.8
click at [684, 185] on b "1건 당 55P(부가세 포함)" at bounding box center [698, 181] width 74 height 8
drag, startPoint x: 684, startPoint y: 200, endPoint x: 690, endPoint y: 201, distance: 6.5
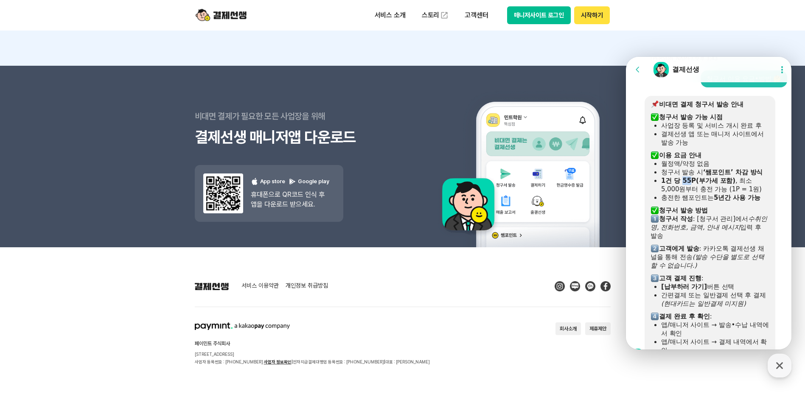
click at [690, 185] on b "1건 당 55P(부가세 포함)" at bounding box center [698, 181] width 74 height 8
drag, startPoint x: 672, startPoint y: 184, endPoint x: 724, endPoint y: 216, distance: 61.2
click at [724, 202] on ul "월정액/약정 없음 청구서 발송 시 ‘쌤포인트’ 차감 방식 1건 당 55P(부가세 포함) , 최소 5,000원부터 충전 가능 (1P = 1원) …" at bounding box center [710, 181] width 119 height 42
click at [724, 202] on b "5년간 사용 가능" at bounding box center [737, 198] width 47 height 8
drag, startPoint x: 722, startPoint y: 218, endPoint x: 699, endPoint y: 188, distance: 37.5
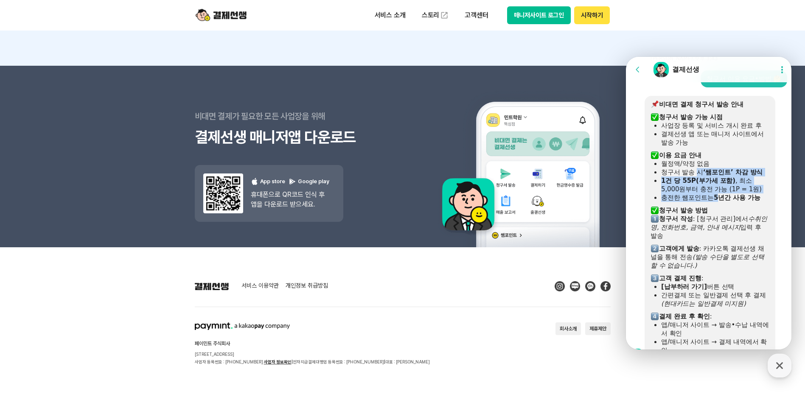
click at [699, 188] on ul "월정액/약정 없음 청구서 발송 시 ‘쌤포인트’ 차감 방식 1건 당 55P(부가세 포함) , 최소 5,000원부터 충전 가능 (1P = 1원) …" at bounding box center [710, 181] width 119 height 42
drag, startPoint x: 699, startPoint y: 188, endPoint x: 689, endPoint y: 191, distance: 10.6
click at [699, 177] on div "청구서 발송 시 ‘쌤포인트’ 차감 방식" at bounding box center [715, 172] width 108 height 8
drag, startPoint x: 683, startPoint y: 198, endPoint x: 687, endPoint y: 198, distance: 4.3
click at [687, 185] on b "1건 당 55P(부가세 포함)" at bounding box center [698, 181] width 74 height 8
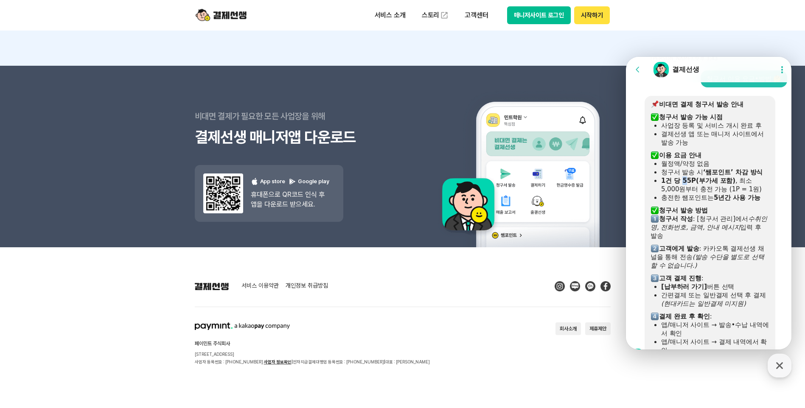
click at [687, 185] on b "1건 당 55P(부가세 포함)" at bounding box center [698, 181] width 74 height 8
drag, startPoint x: 693, startPoint y: 199, endPoint x: 682, endPoint y: 196, distance: 11.5
click at [682, 185] on b "1건 당 55P(부가세 포함)" at bounding box center [698, 181] width 74 height 8
drag, startPoint x: 728, startPoint y: 198, endPoint x: 684, endPoint y: 198, distance: 44.2
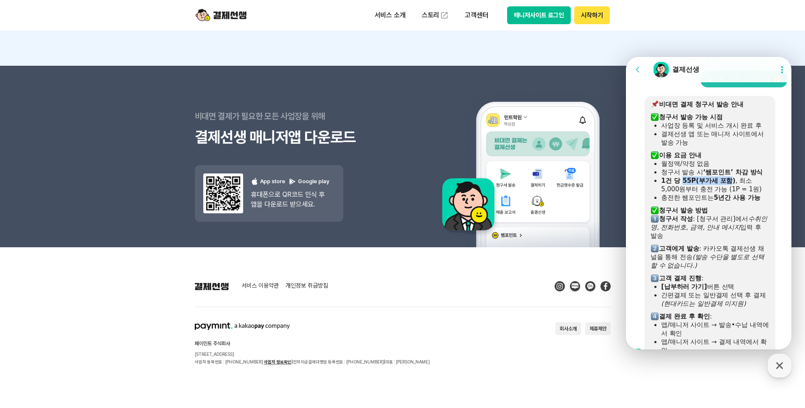
click at [684, 185] on b "1건 당 55P(부가세 포함)" at bounding box center [698, 181] width 74 height 8
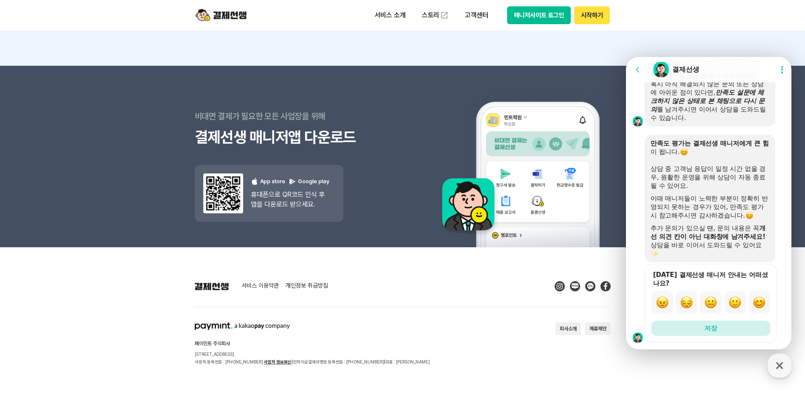
scroll to position [3314, 0]
